Goal: Transaction & Acquisition: Purchase product/service

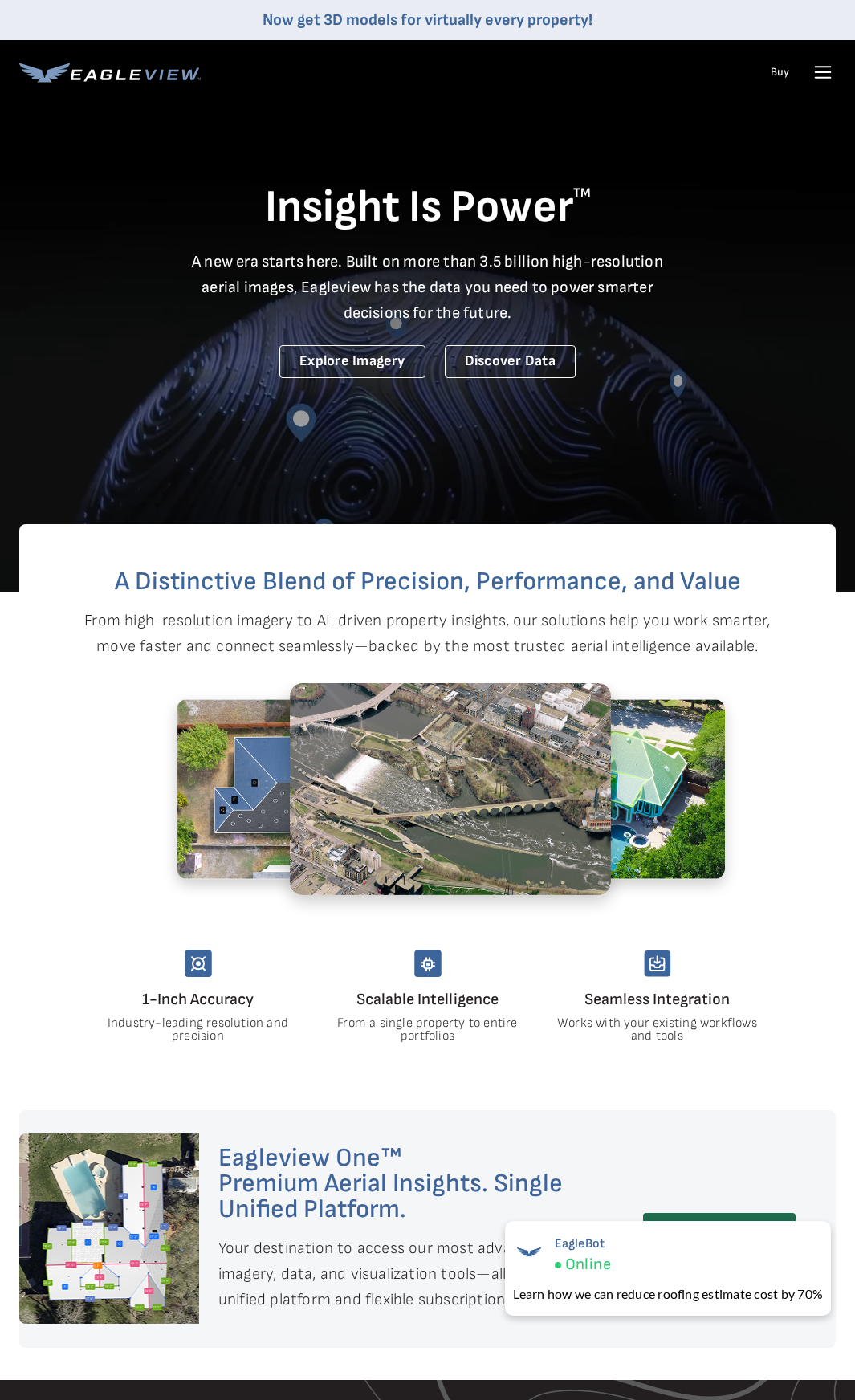
click at [782, 72] on link "Buy" at bounding box center [780, 72] width 19 height 14
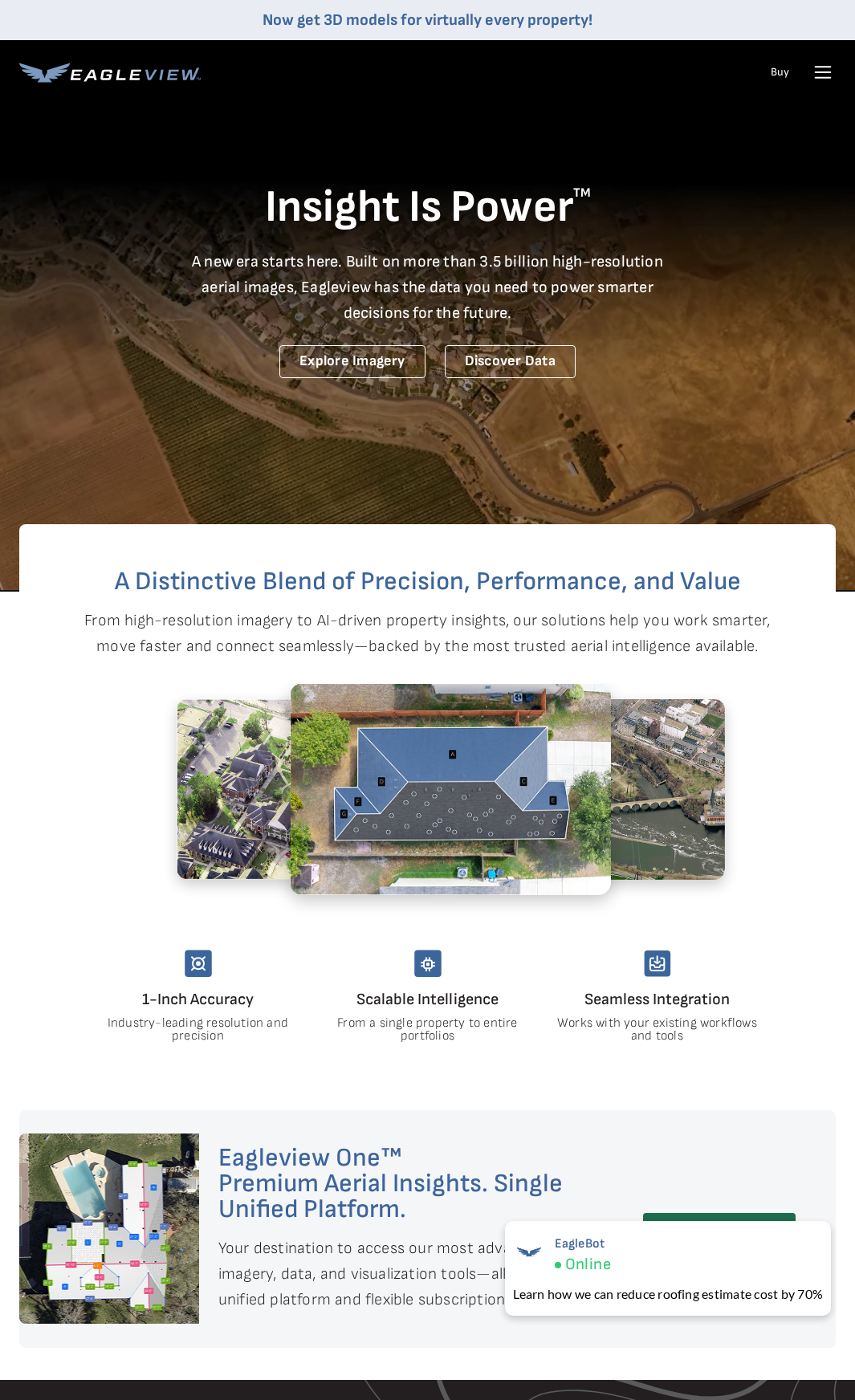
drag, startPoint x: 819, startPoint y: 66, endPoint x: 863, endPoint y: 117, distance: 67.4
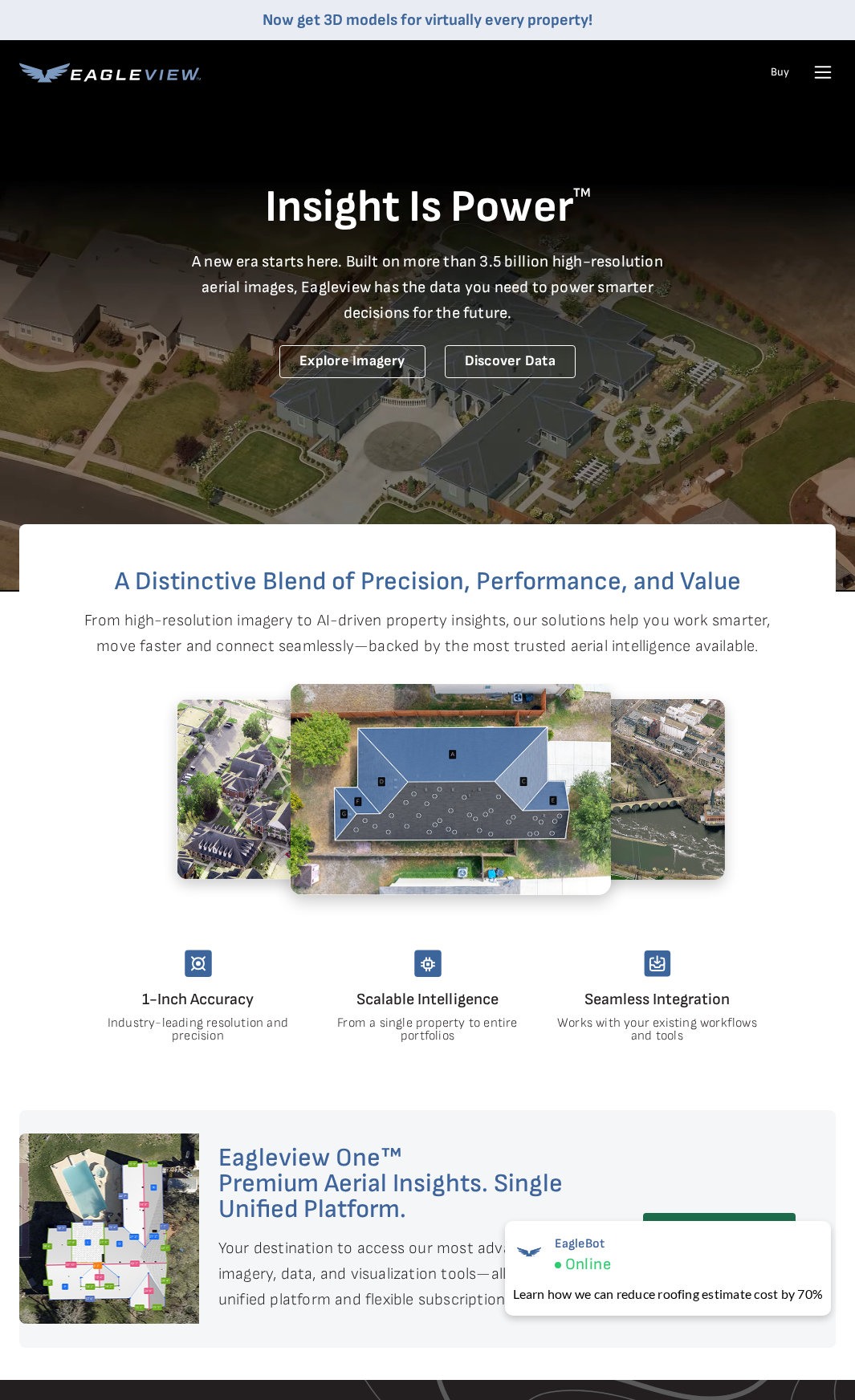
click at [819, 67] on icon at bounding box center [822, 71] width 26 height 26
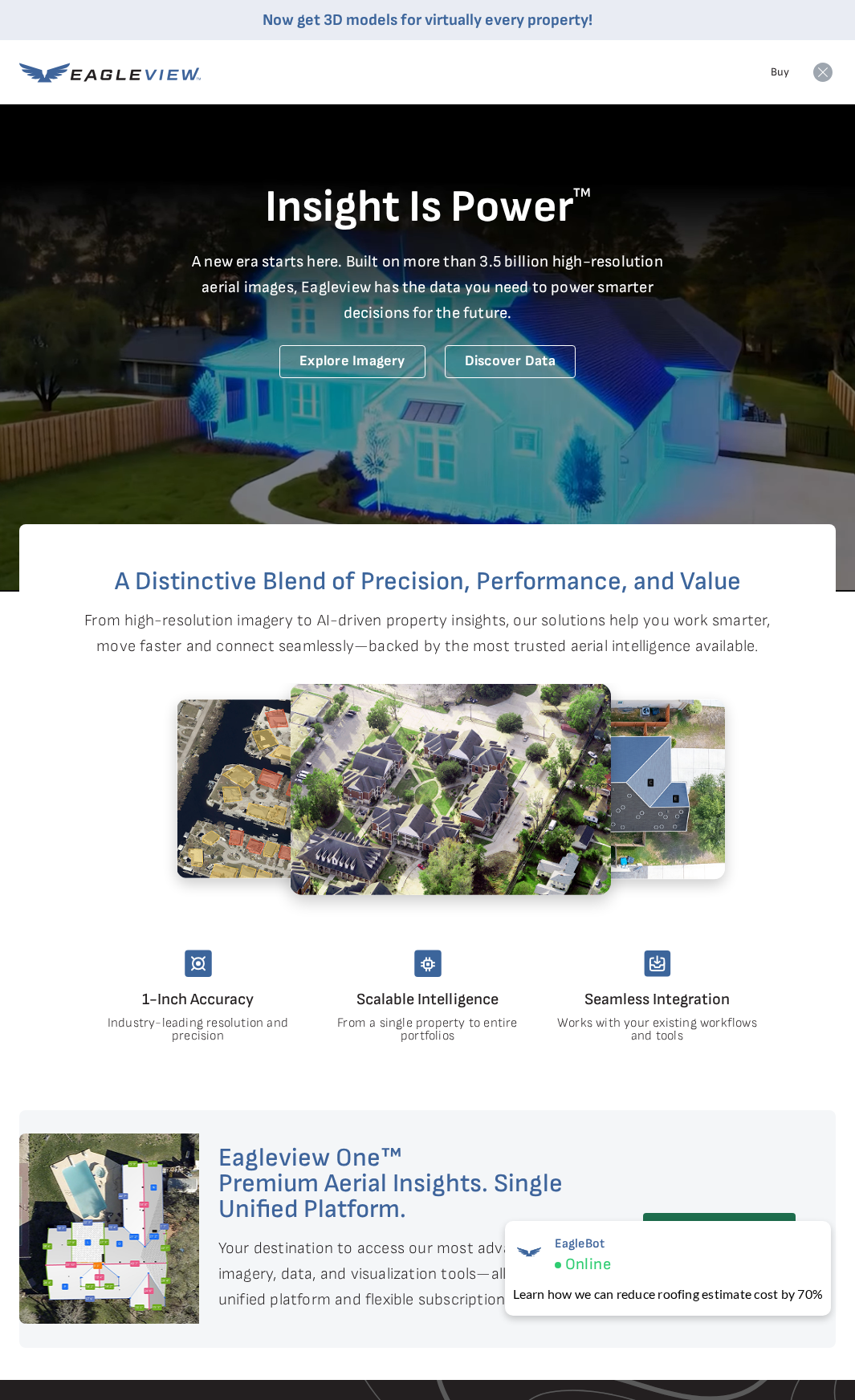
click at [818, 77] on icon at bounding box center [823, 72] width 19 height 19
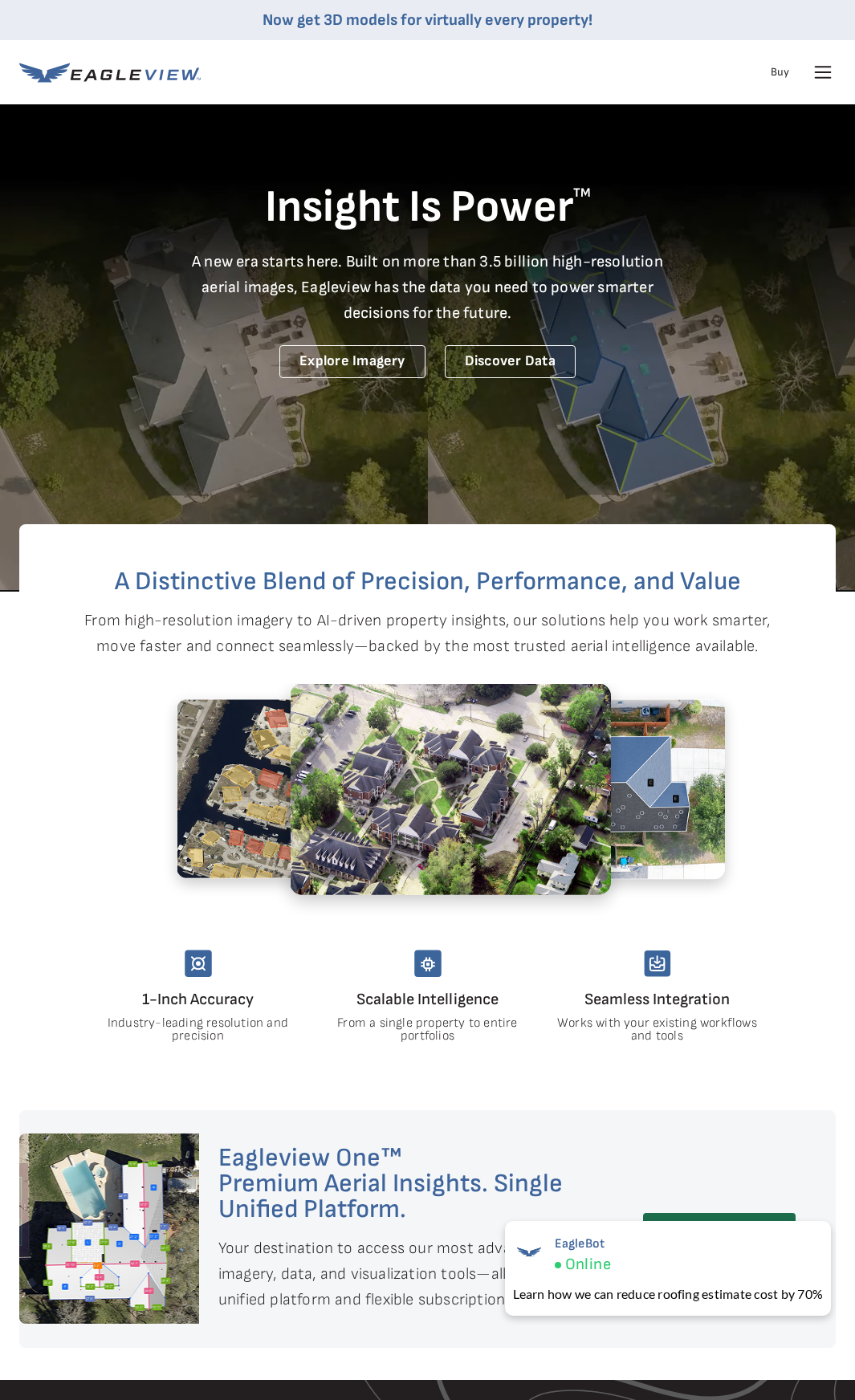
click at [835, 77] on icon at bounding box center [822, 71] width 26 height 26
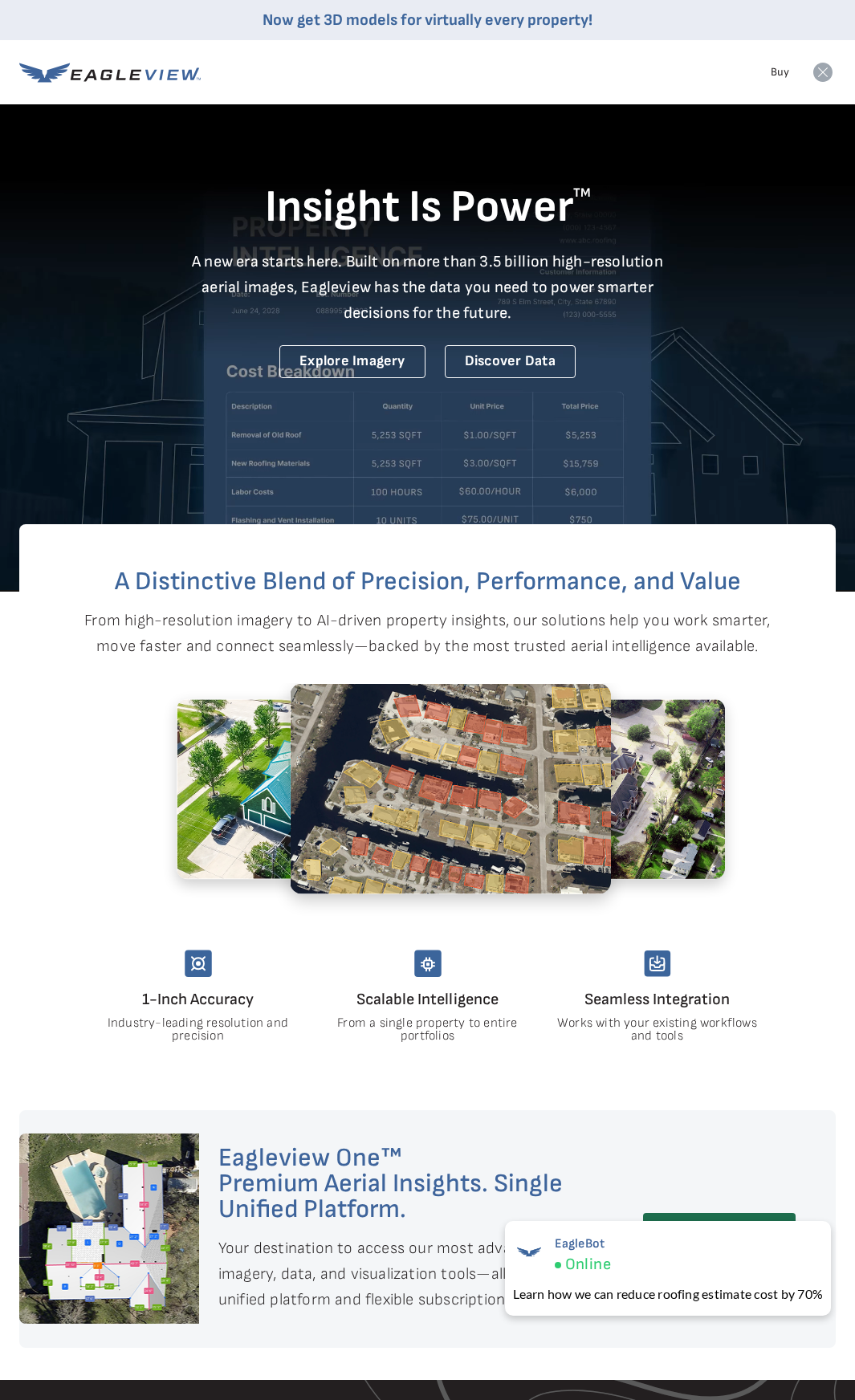
click at [827, 79] on icon at bounding box center [823, 72] width 19 height 19
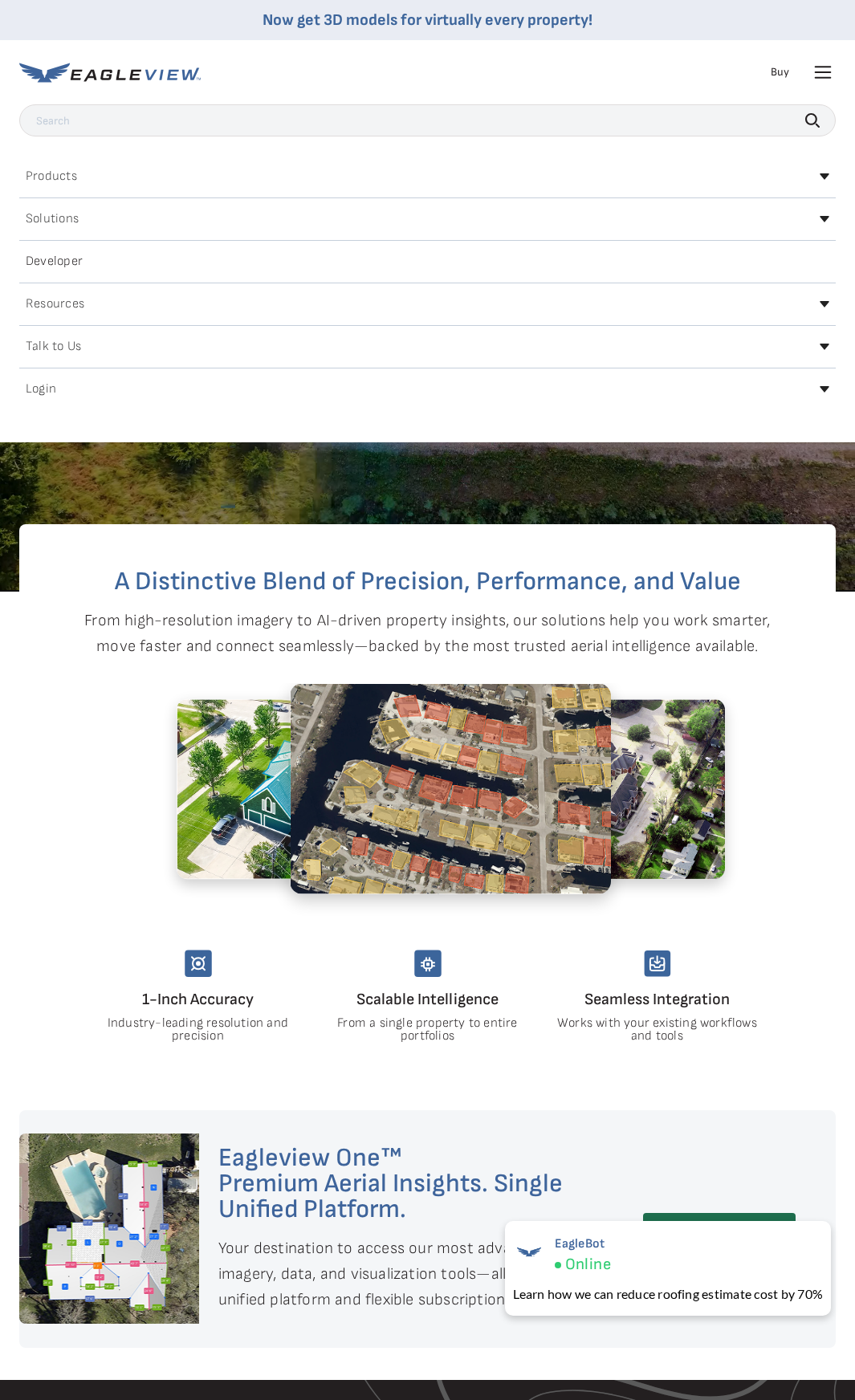
click at [826, 79] on icon at bounding box center [822, 71] width 26 height 26
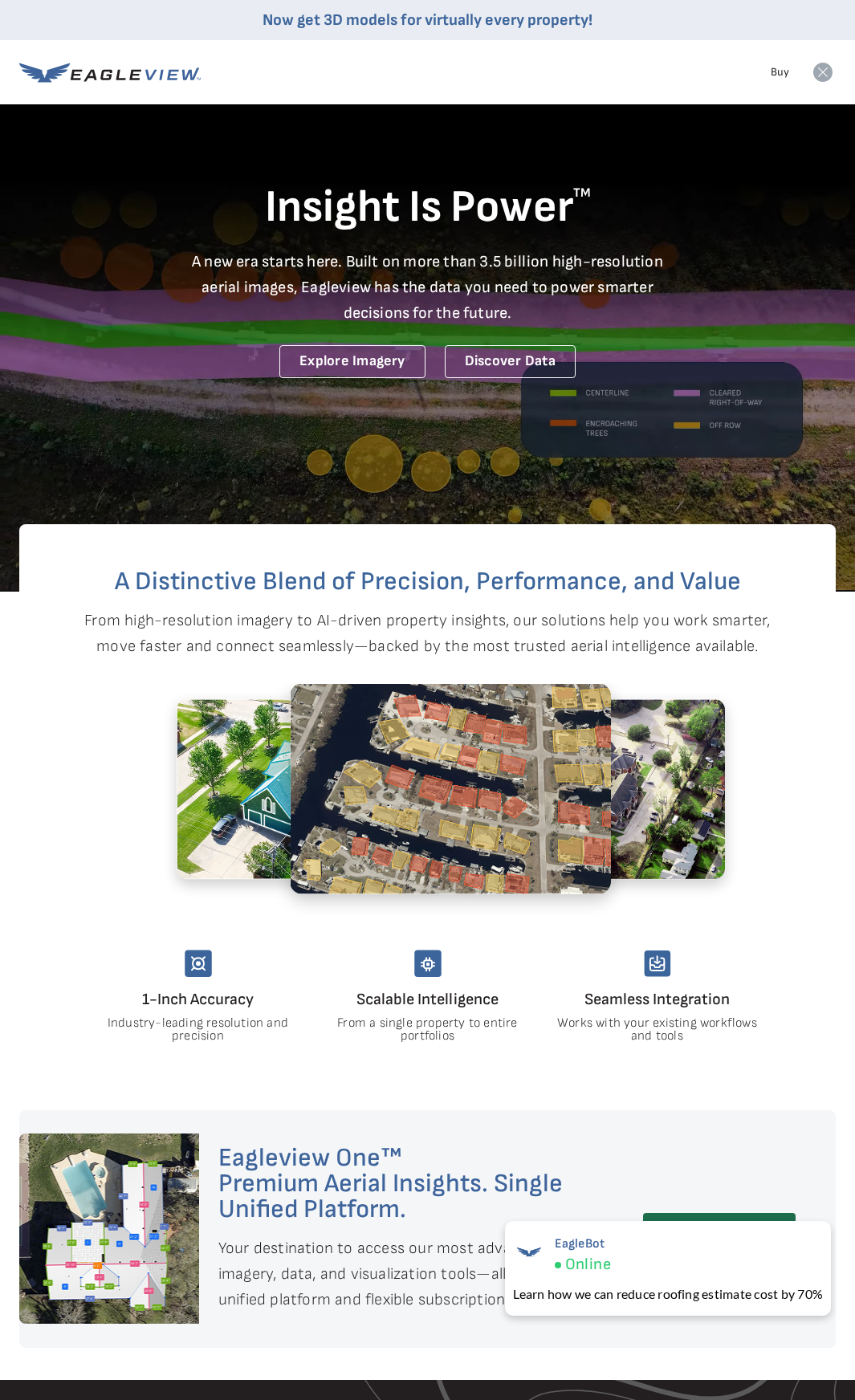
click at [826, 79] on icon at bounding box center [823, 72] width 19 height 19
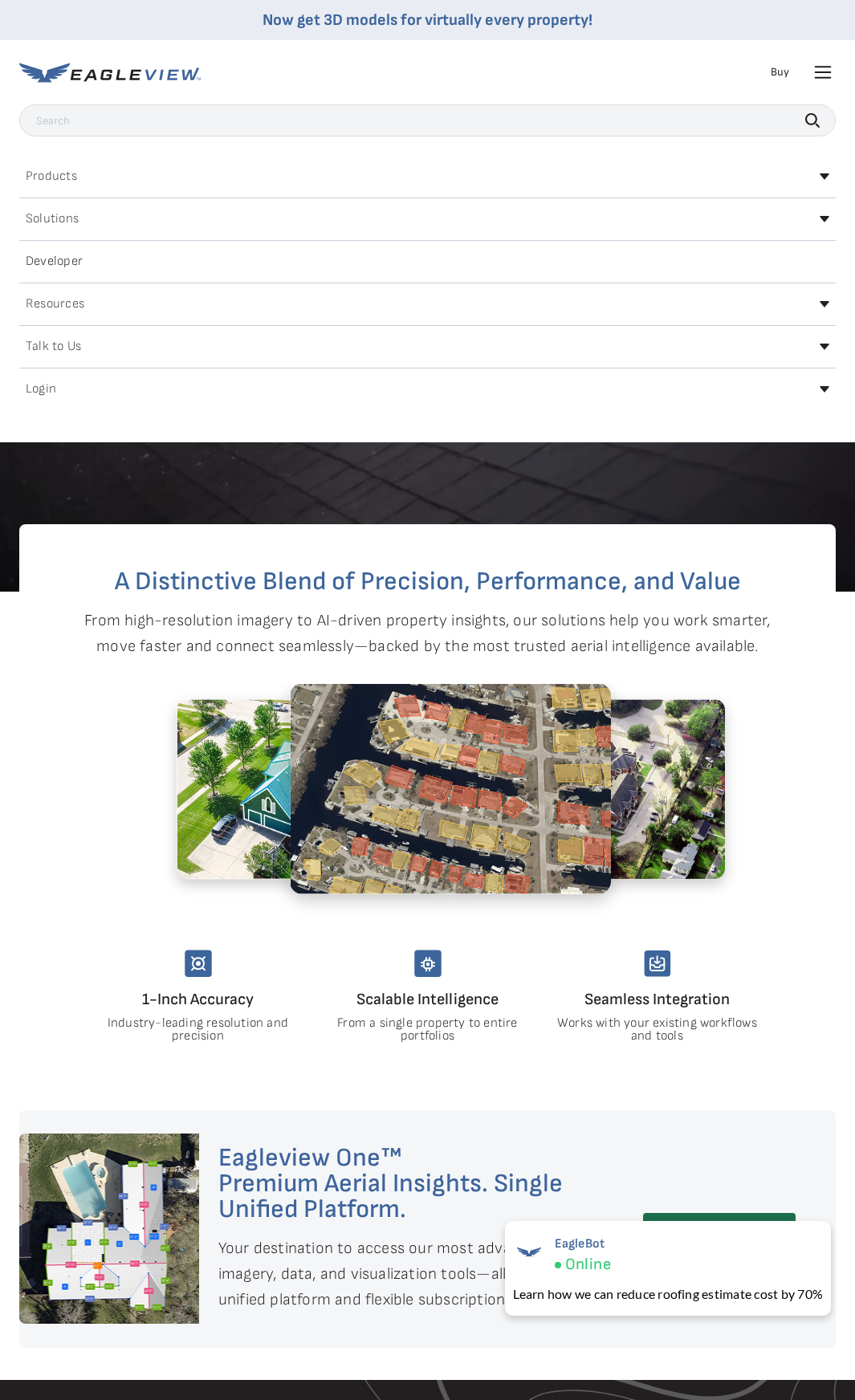
click at [803, 389] on div "Login" at bounding box center [428, 389] width 817 height 26
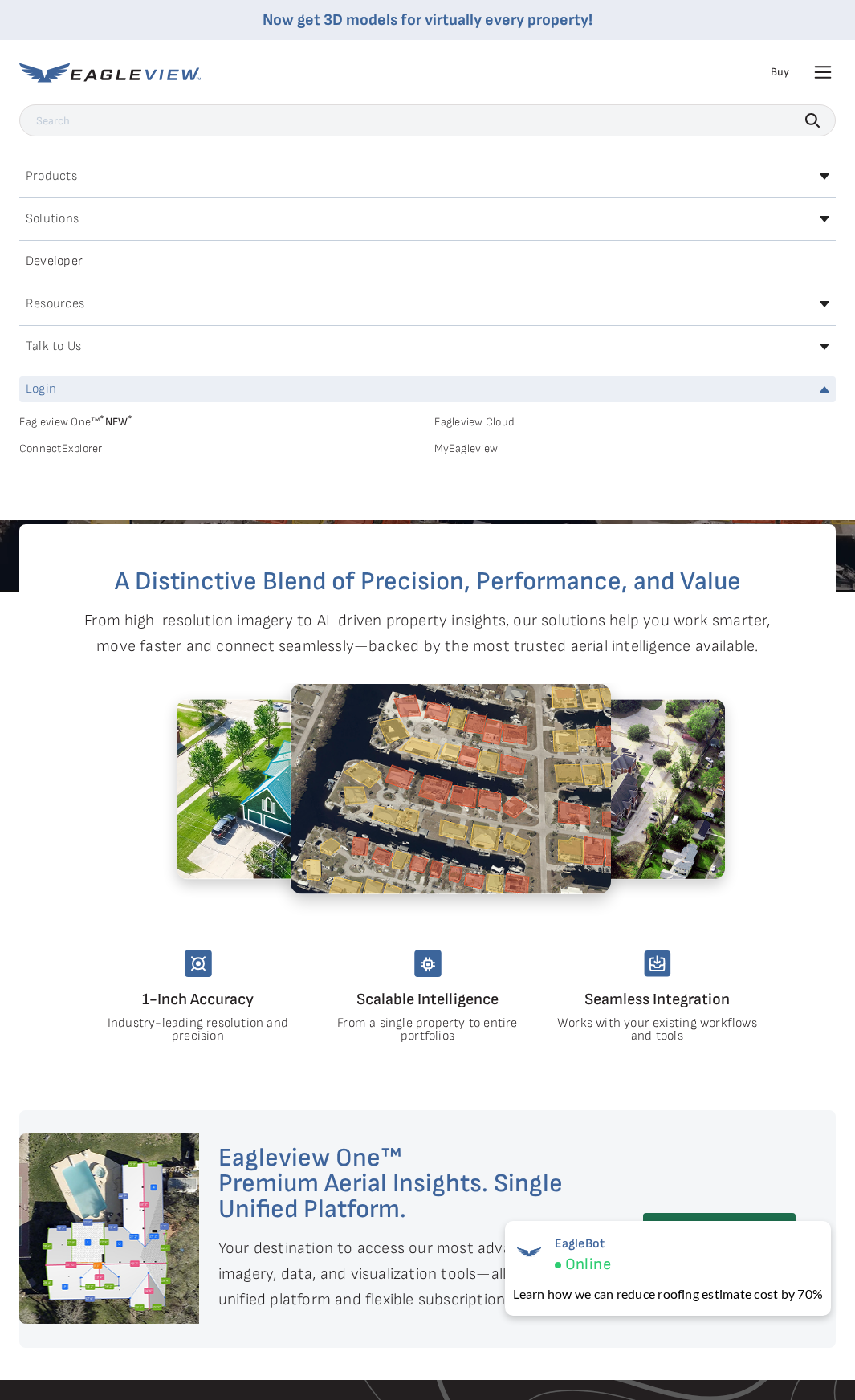
click at [489, 452] on link "MyEagleview" at bounding box center [635, 449] width 402 height 14
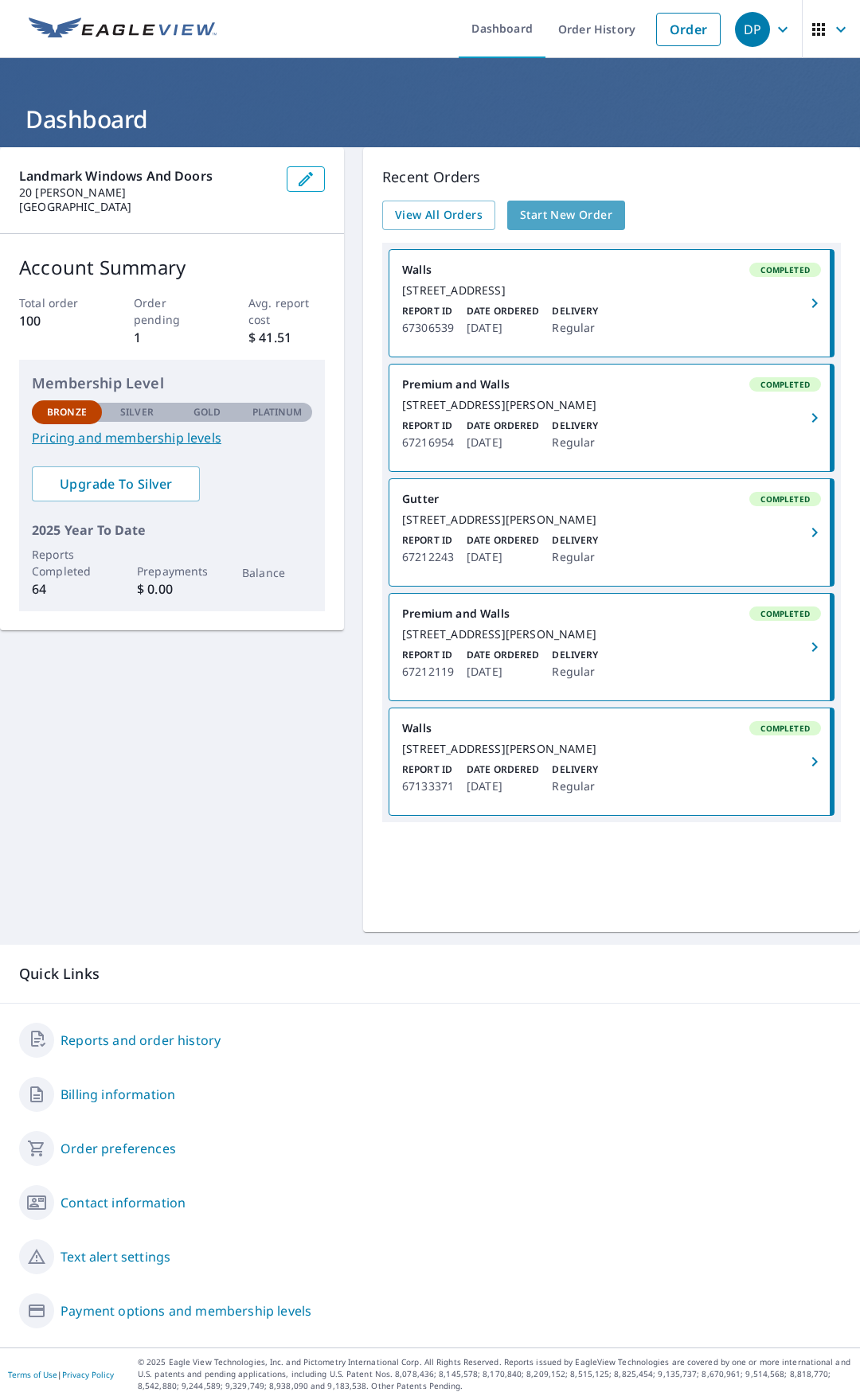
click at [528, 217] on span "Start New Order" at bounding box center [566, 215] width 93 height 20
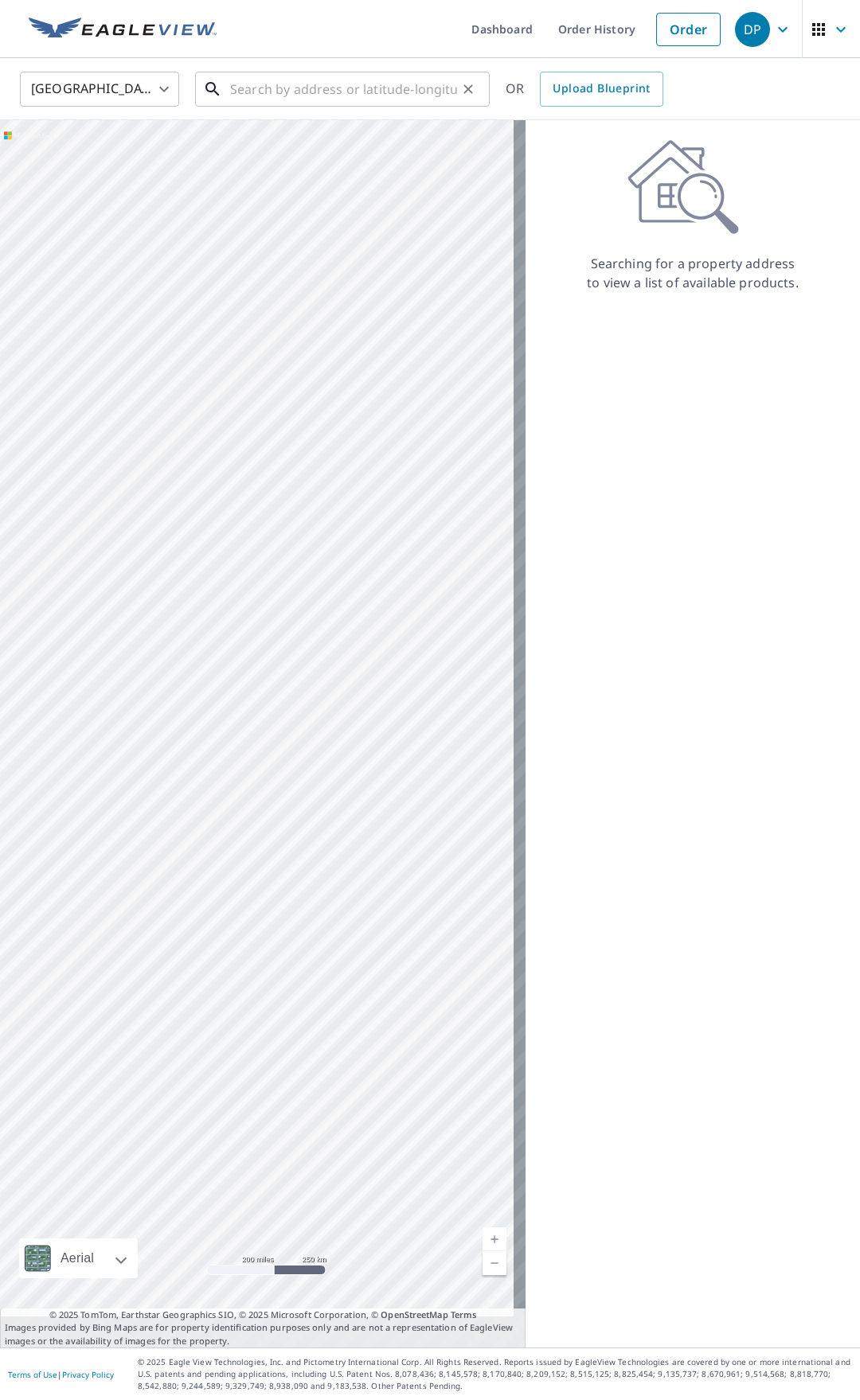
click at [272, 99] on input "text" at bounding box center [343, 88] width 227 height 45
